Goal: Information Seeking & Learning: Learn about a topic

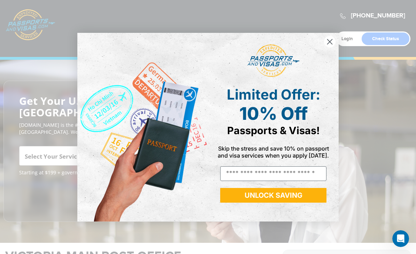
click at [333, 46] on circle "Close dialog" at bounding box center [330, 42] width 12 height 12
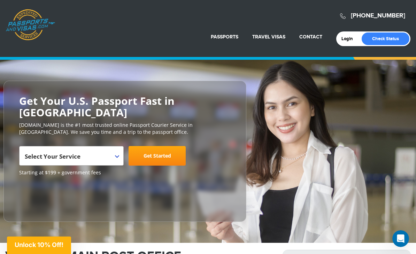
click at [213, 142] on link "Child Passport" at bounding box center [209, 142] width 72 height 17
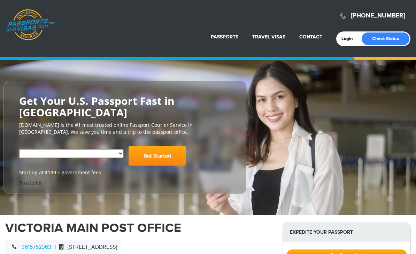
select select "**********"
